Goal: Task Accomplishment & Management: Manage account settings

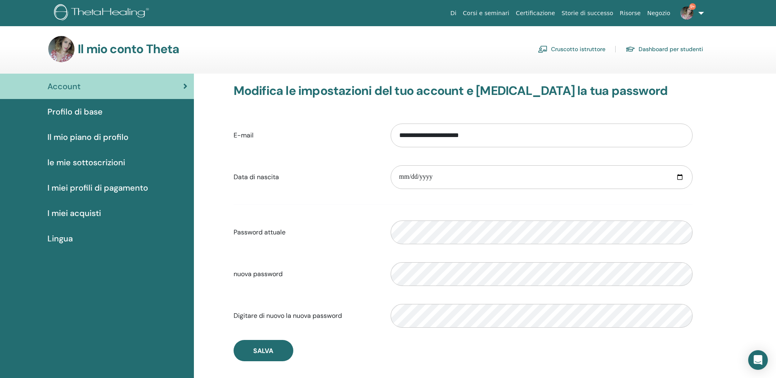
click at [669, 44] on link "Dashboard per studenti" at bounding box center [664, 49] width 78 height 13
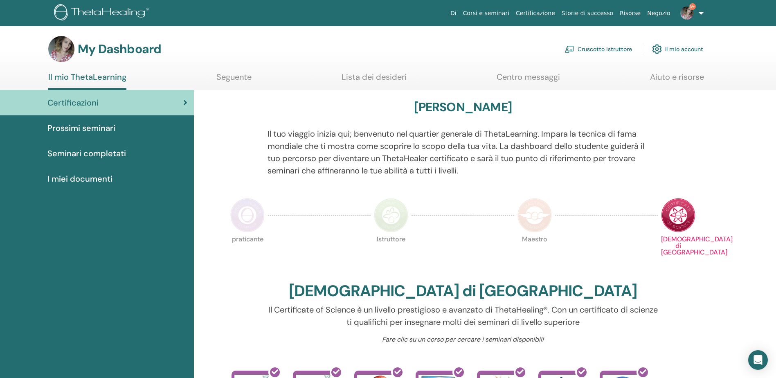
click at [589, 49] on link "Cruscotto istruttore" at bounding box center [597, 49] width 67 height 18
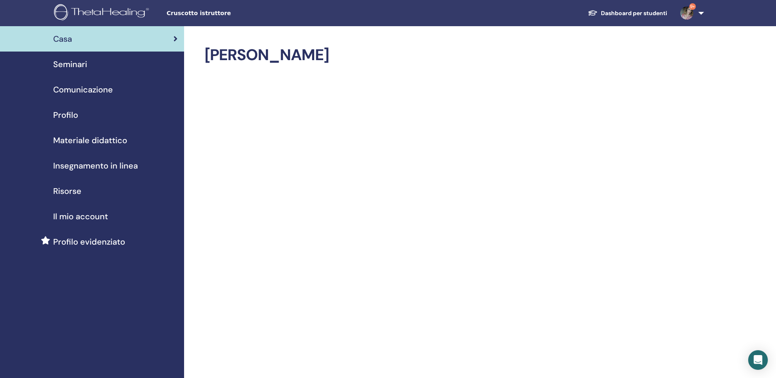
click at [83, 70] on span "Seminari" at bounding box center [70, 64] width 34 height 12
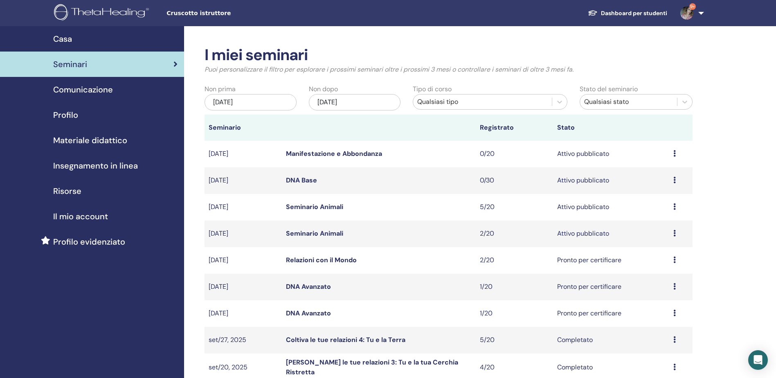
click at [314, 234] on link "Seminario Animali" at bounding box center [314, 233] width 57 height 9
click at [675, 235] on icon at bounding box center [674, 233] width 2 height 7
click at [650, 275] on p "Annulla" at bounding box center [654, 279] width 37 height 10
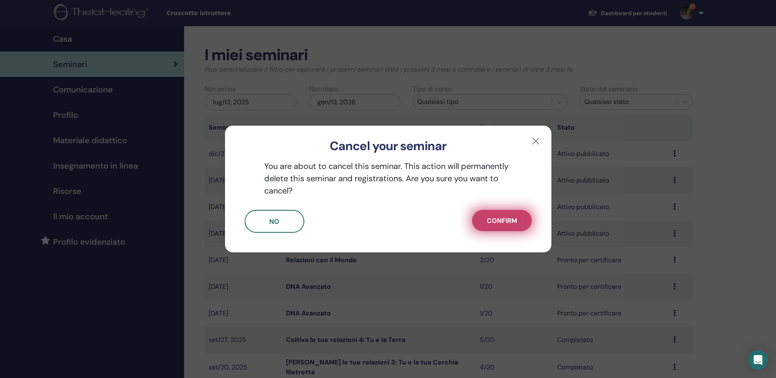
click at [508, 226] on button "Confirm" at bounding box center [502, 220] width 60 height 21
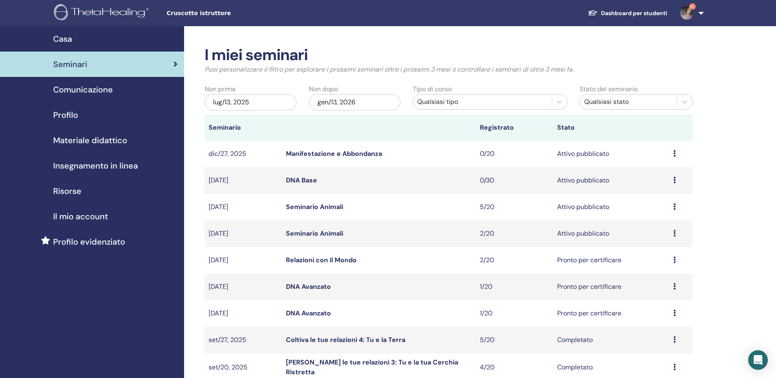
click at [310, 259] on link "Relazioni con il Mondo" at bounding box center [321, 260] width 71 height 9
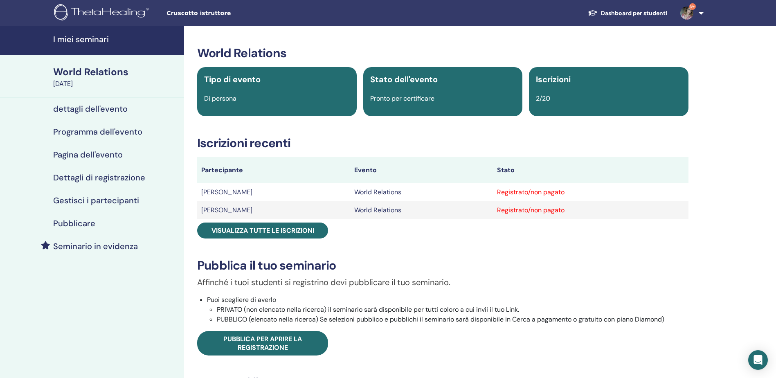
click at [74, 202] on h4 "Gestisci i partecipanti" at bounding box center [96, 200] width 86 height 10
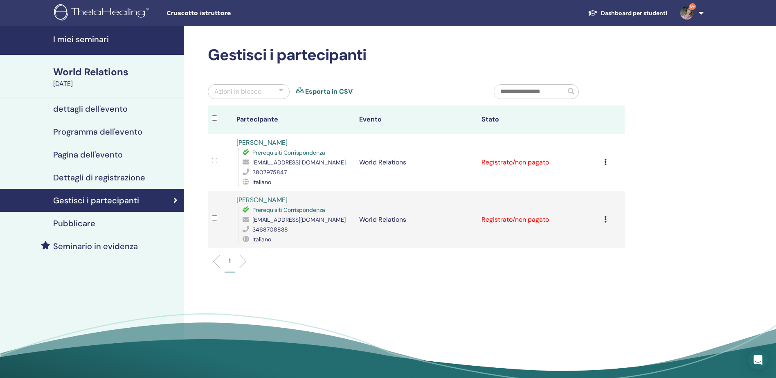
click at [282, 90] on div at bounding box center [281, 92] width 4 height 10
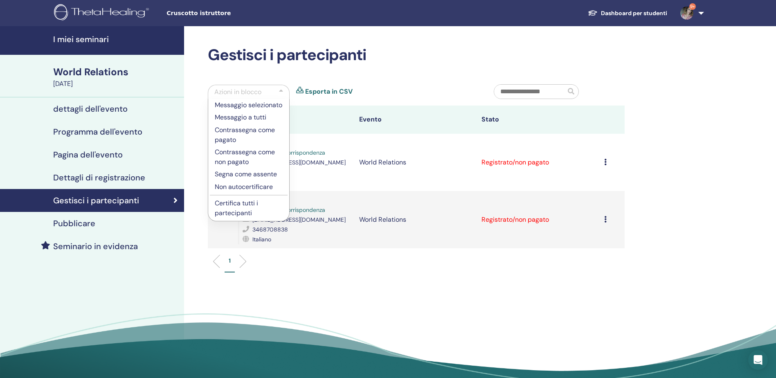
click at [242, 218] on p "Certifica tutti i partecipanti" at bounding box center [249, 208] width 68 height 20
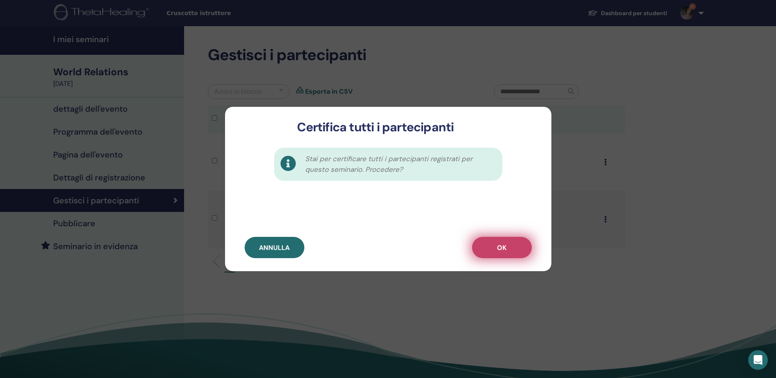
click at [526, 242] on button "OK" at bounding box center [502, 247] width 60 height 21
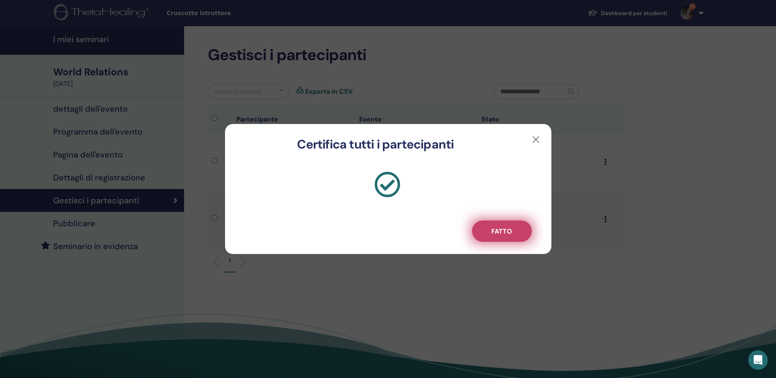
click at [498, 224] on button "Fatto" at bounding box center [502, 230] width 60 height 21
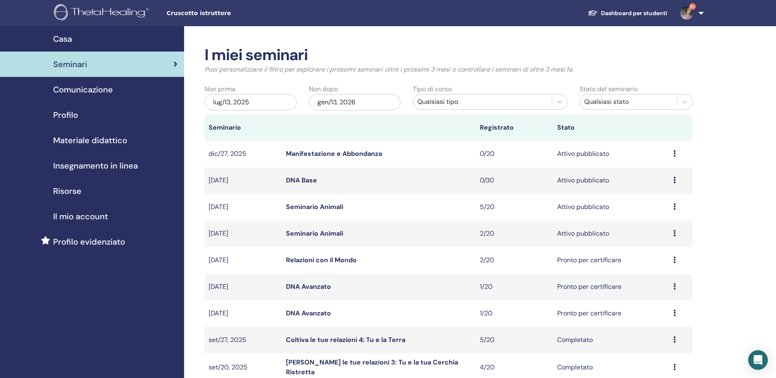
click at [698, 12] on link "9+" at bounding box center [690, 13] width 34 height 26
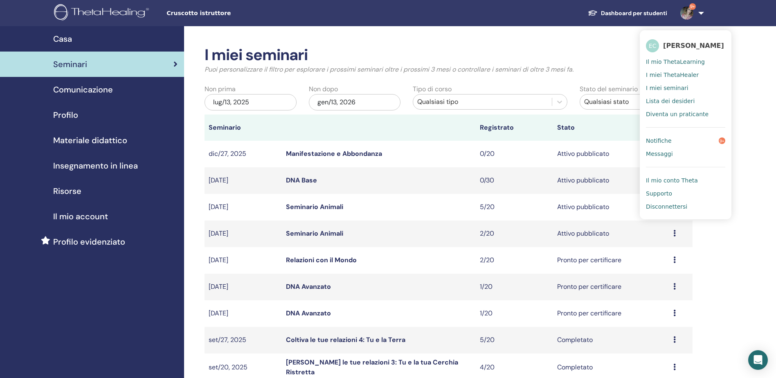
click at [667, 99] on span "Lista dei desideri" at bounding box center [670, 100] width 49 height 7
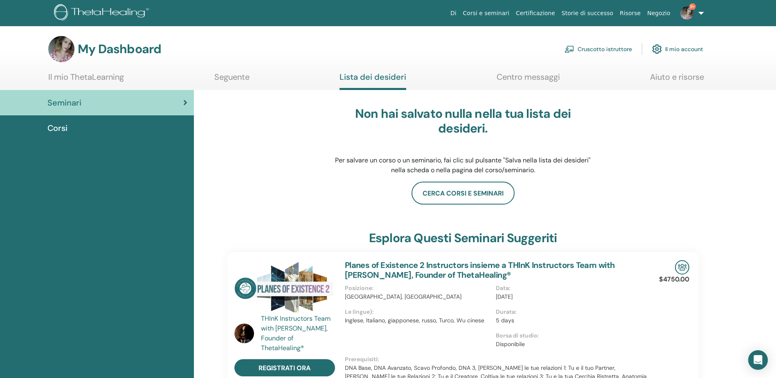
click at [92, 128] on div "Corsi" at bounding box center [97, 128] width 181 height 12
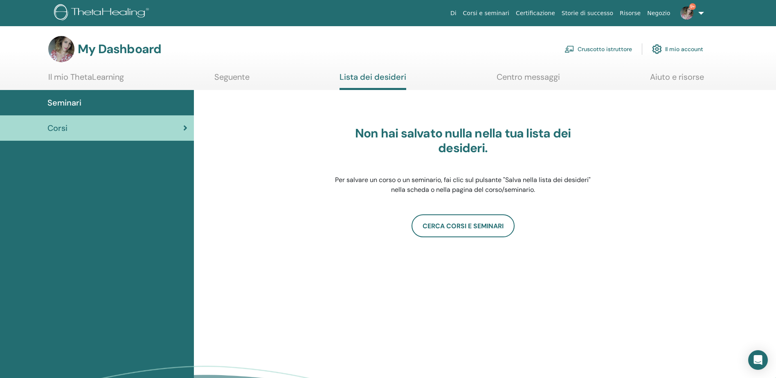
click at [460, 13] on link "Di" at bounding box center [453, 13] width 13 height 15
